Goal: Book appointment/travel/reservation

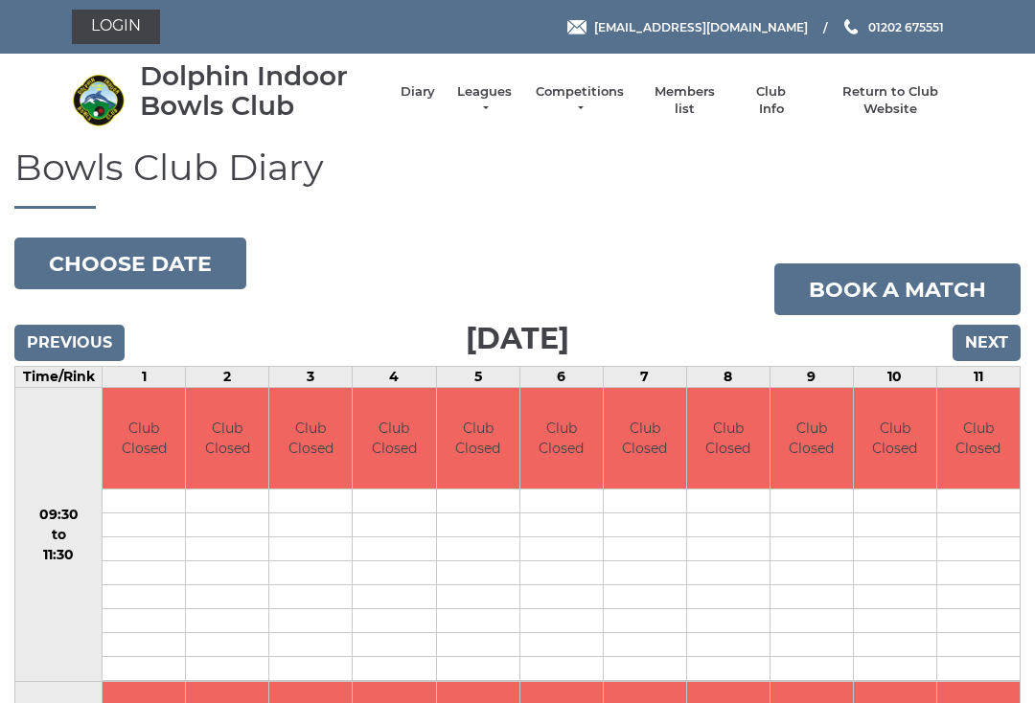
click at [1002, 352] on input "Next" at bounding box center [986, 343] width 68 height 36
click at [1000, 355] on input "Next" at bounding box center [986, 343] width 68 height 36
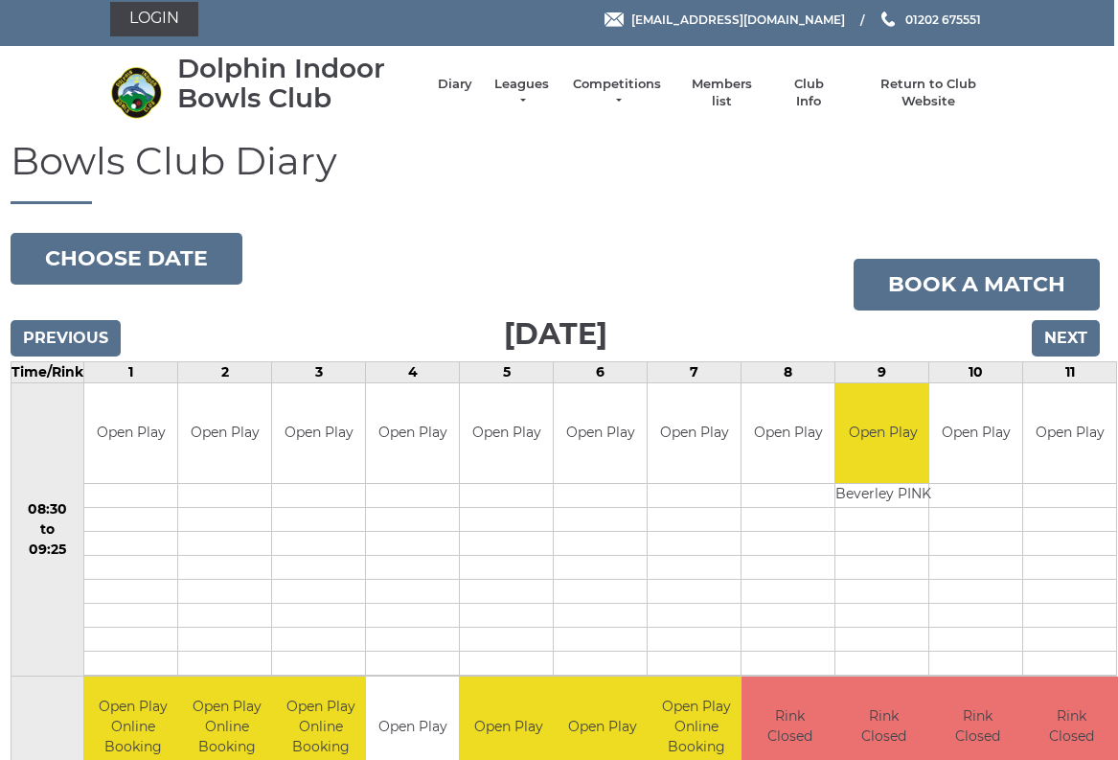
scroll to position [8, 5]
click at [1074, 351] on input "Next" at bounding box center [1065, 338] width 68 height 36
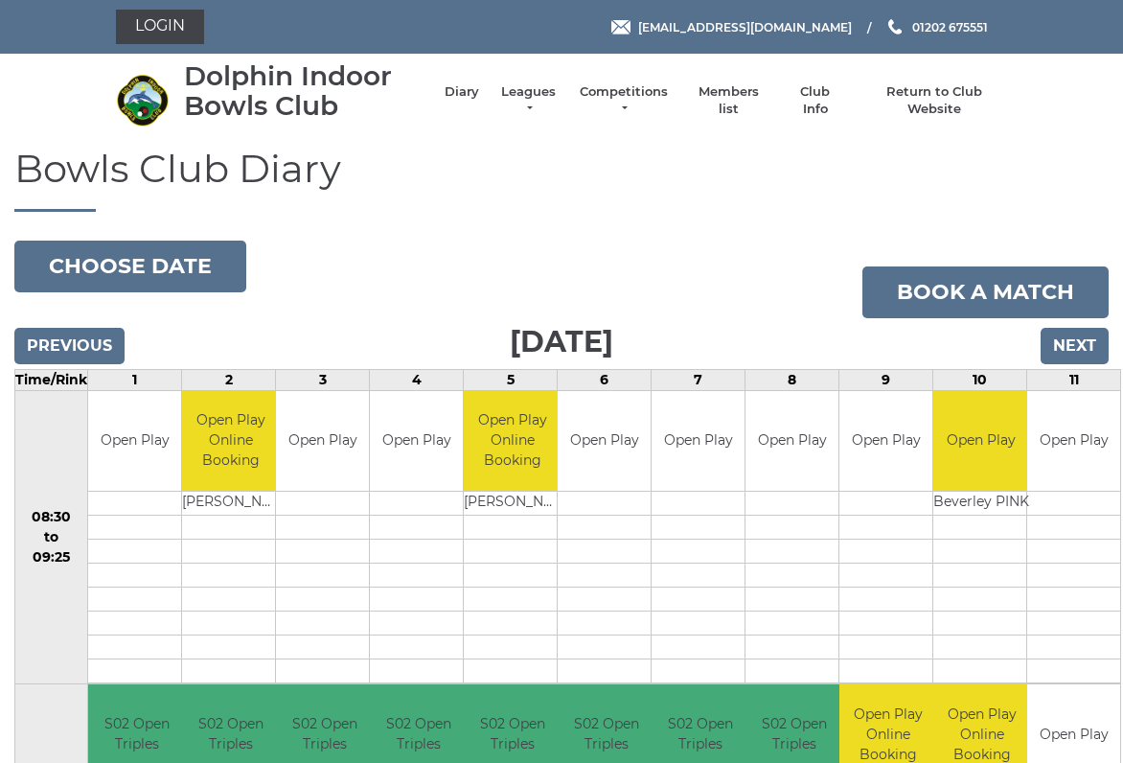
click at [1102, 351] on input "Next" at bounding box center [1075, 346] width 68 height 36
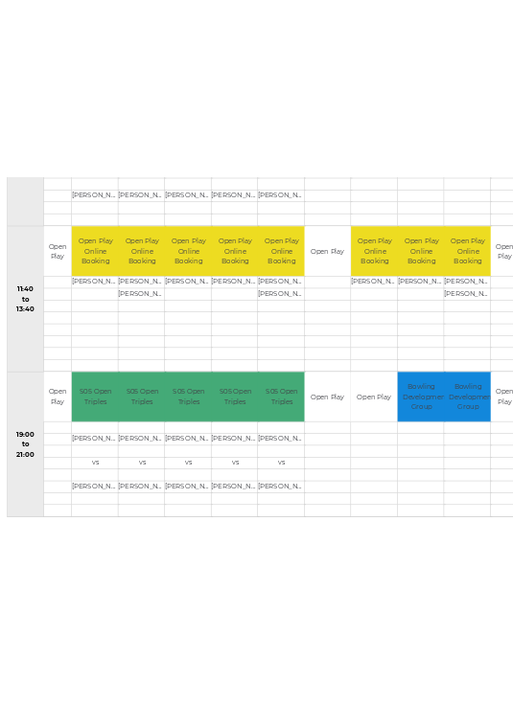
scroll to position [1044, 0]
